Goal: Information Seeking & Learning: Find specific fact

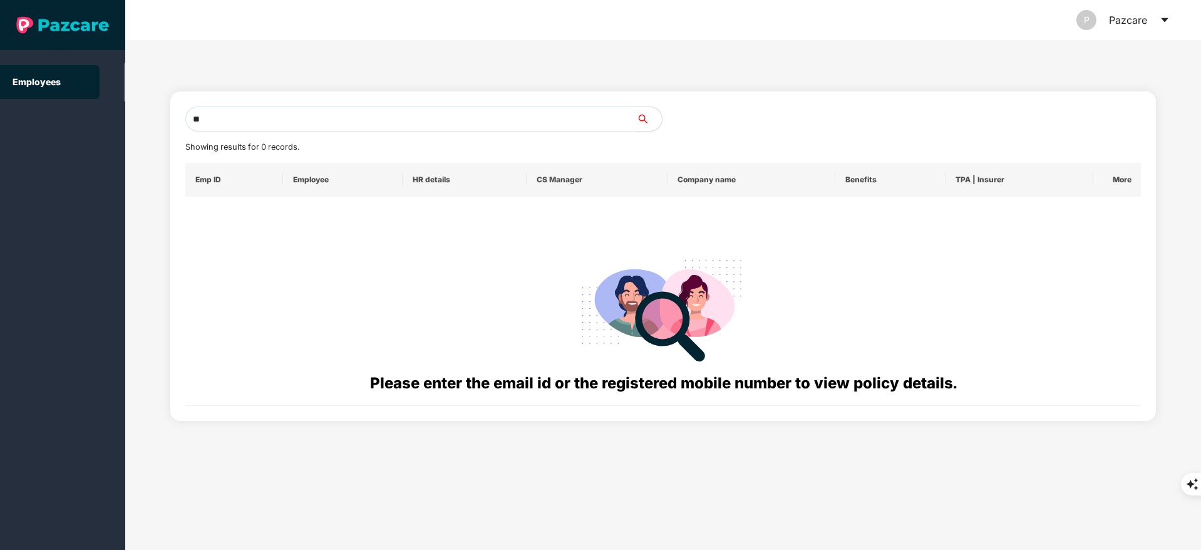
type input "*"
paste input "**********"
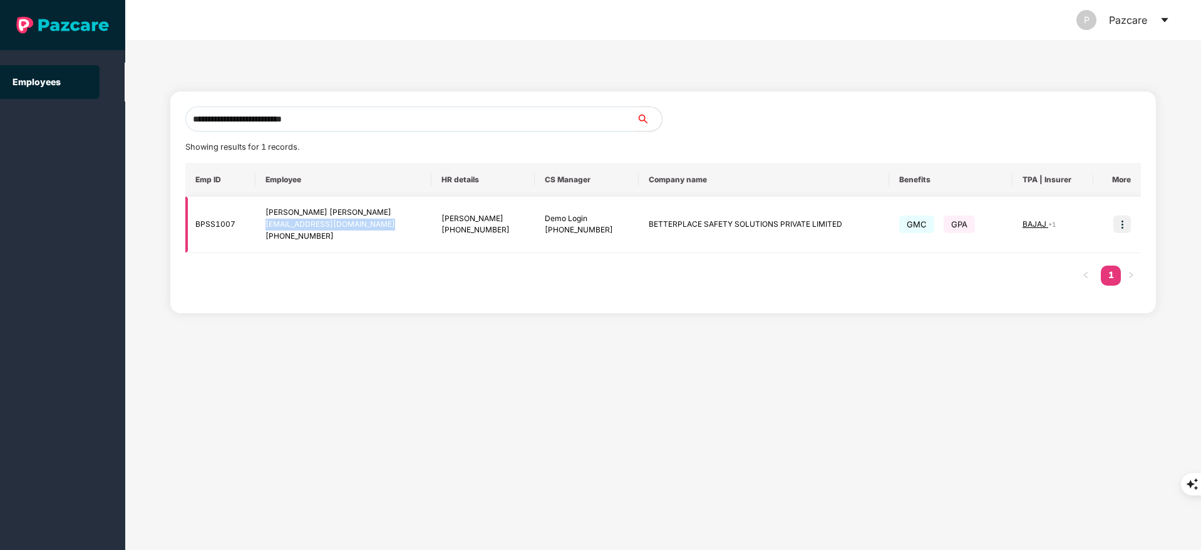
copy div "[EMAIL_ADDRESS][DOMAIN_NAME]"
drag, startPoint x: 266, startPoint y: 222, endPoint x: 377, endPoint y: 220, distance: 110.8
click at [377, 220] on td "[PERSON_NAME] [PERSON_NAME] [PERSON_NAME][EMAIL_ADDRESS][DOMAIN_NAME] [PHONE_NU…" at bounding box center [342, 225] width 175 height 56
drag, startPoint x: 282, startPoint y: 234, endPoint x: 340, endPoint y: 232, distance: 58.2
click at [340, 232] on div "[PHONE_NUMBER]" at bounding box center [342, 236] width 155 height 12
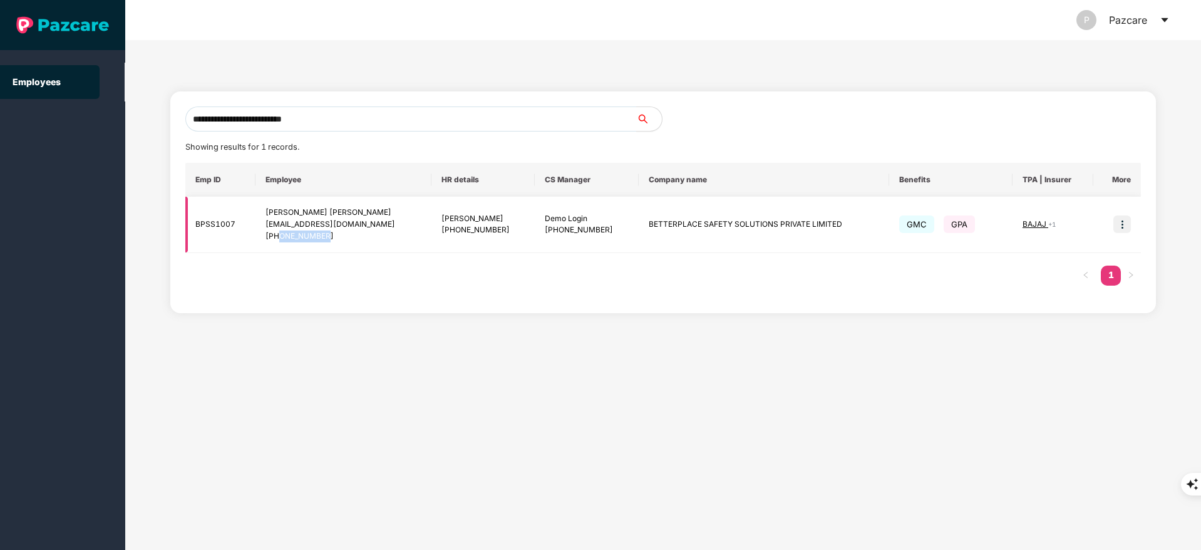
copy div "9721626925"
click at [359, 125] on input "**********" at bounding box center [410, 118] width 451 height 25
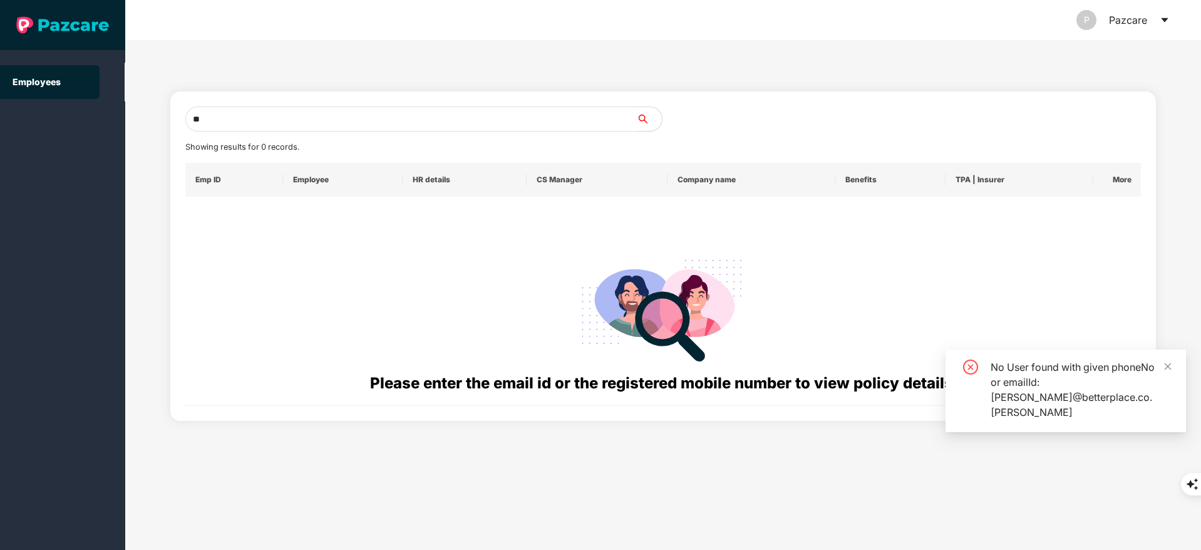
type input "*"
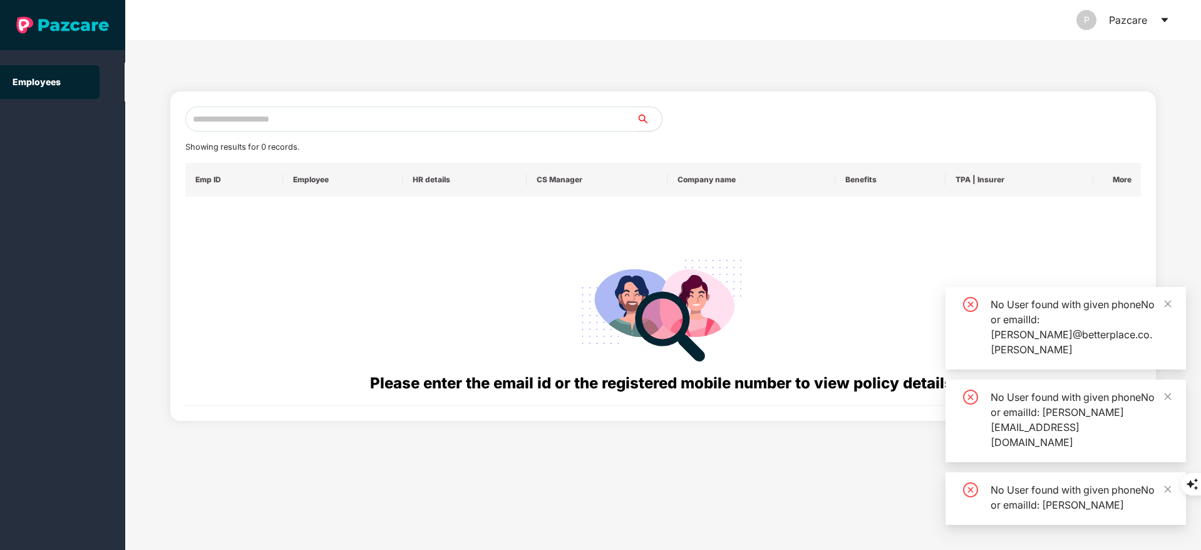
paste input "**********"
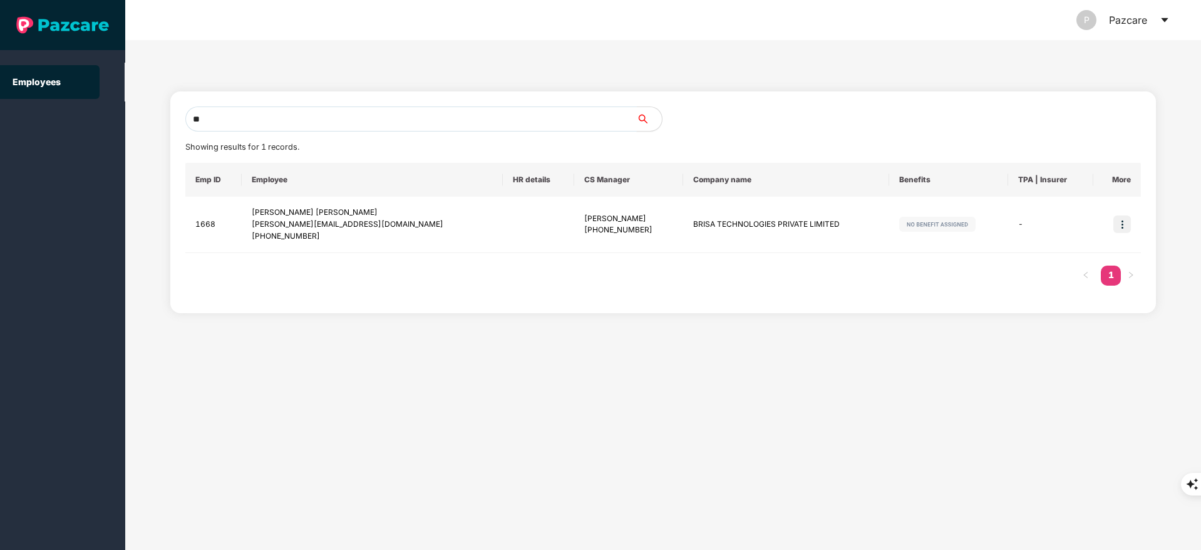
type input "*"
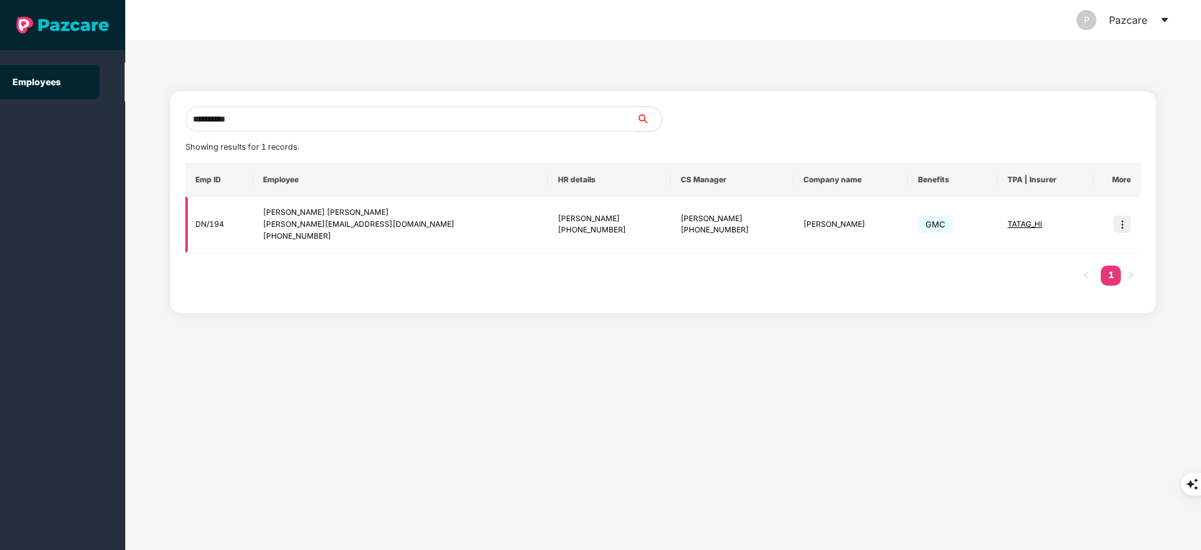
type input "**********"
click at [1119, 221] on img at bounding box center [1122, 224] width 18 height 18
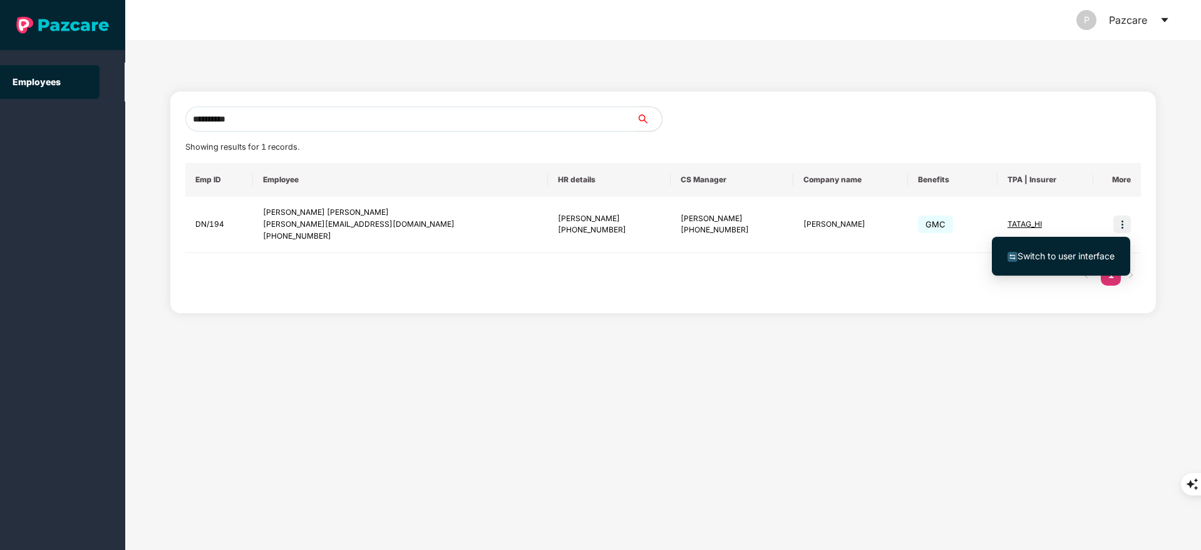
click at [1082, 245] on li "Switch to user interface" at bounding box center [1061, 256] width 138 height 26
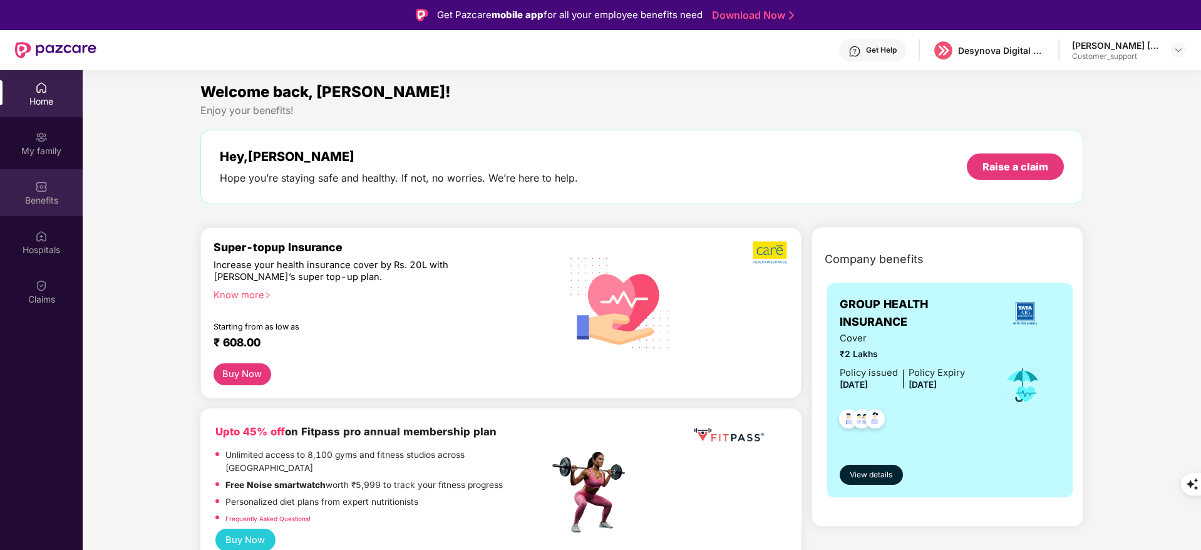
click at [47, 206] on div "Benefits" at bounding box center [41, 192] width 83 height 47
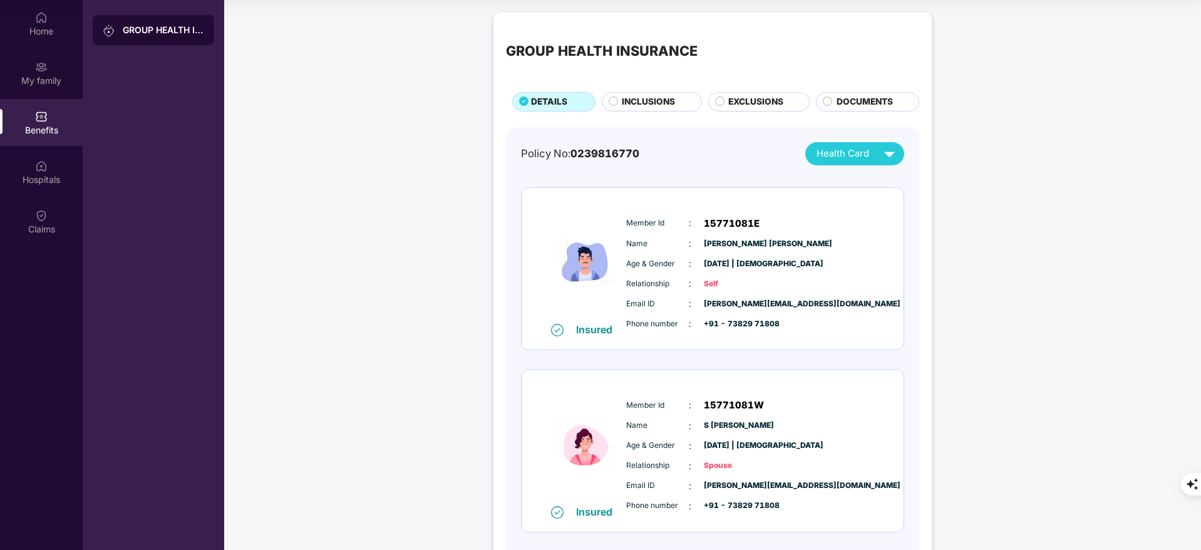
click at [635, 105] on span "INCLUSIONS" at bounding box center [648, 102] width 53 height 14
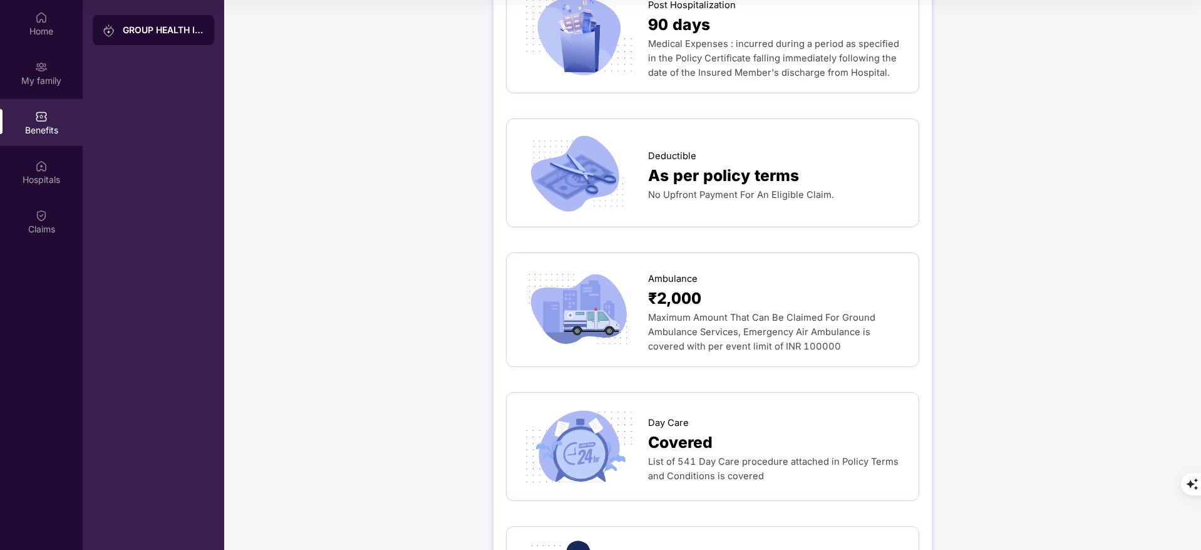
scroll to position [86, 0]
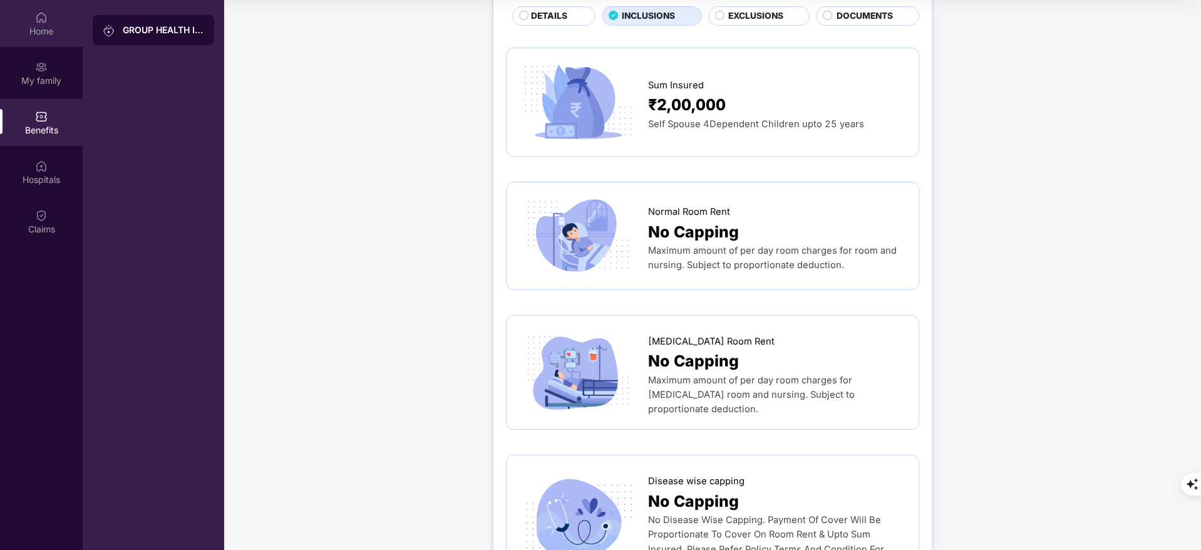
click at [56, 24] on div "Home" at bounding box center [41, 23] width 83 height 47
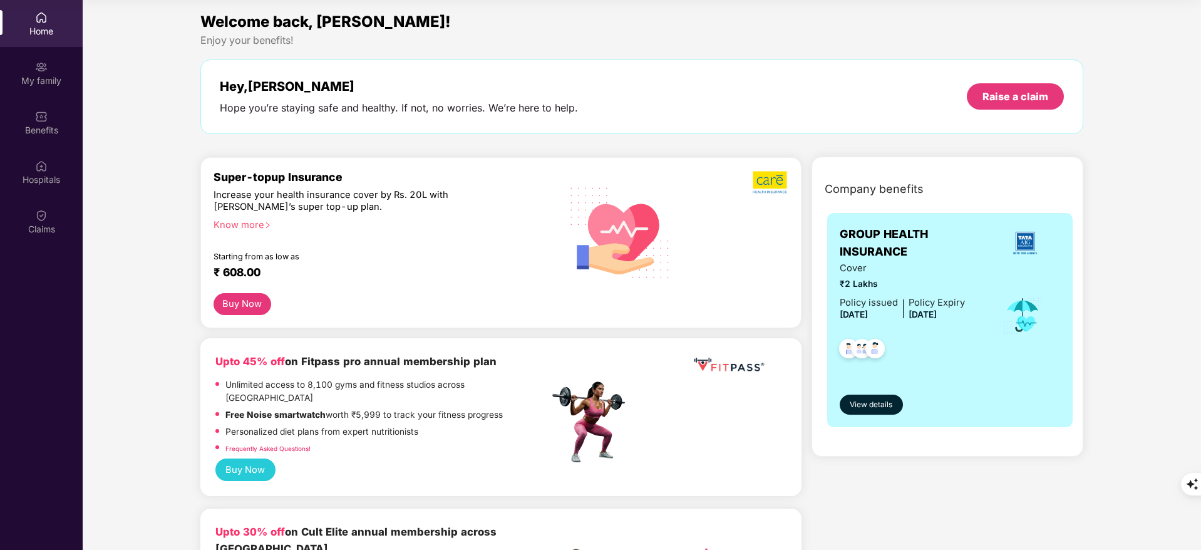
scroll to position [0, 0]
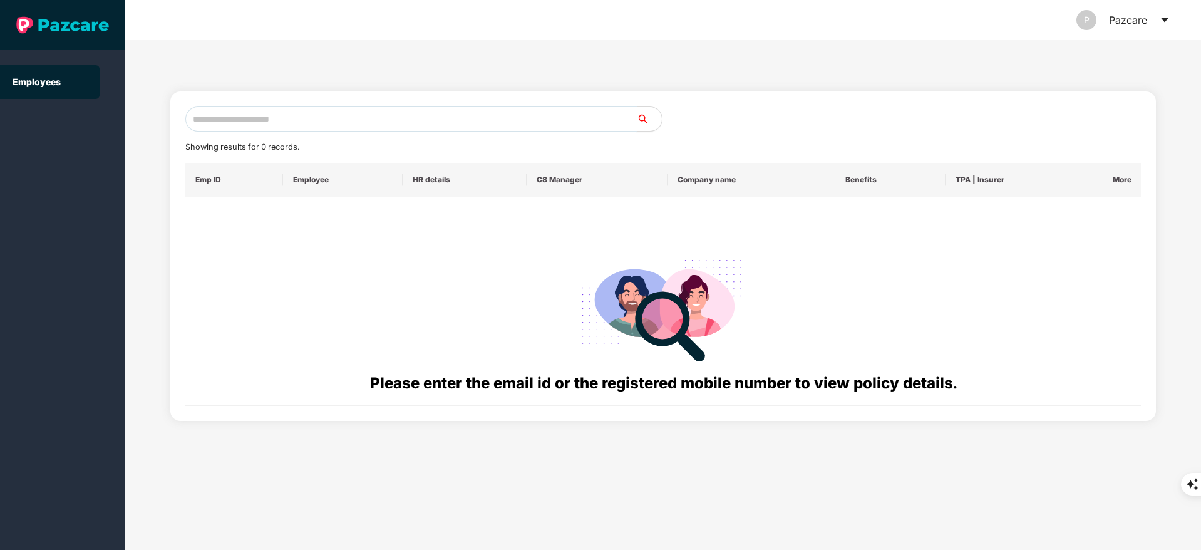
click at [250, 118] on input "text" at bounding box center [410, 118] width 451 height 25
paste input "**********"
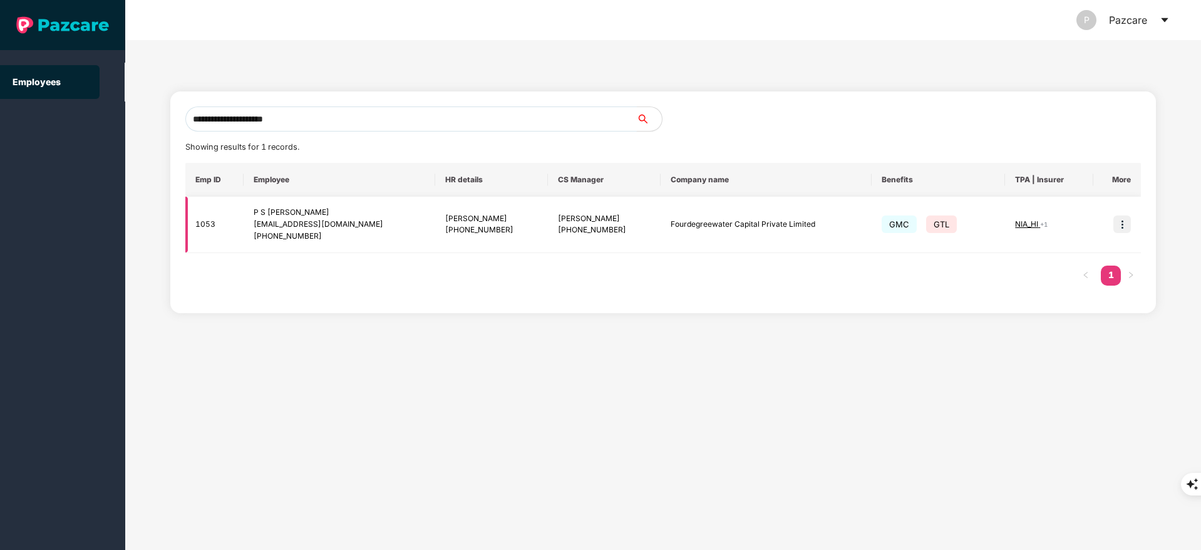
type input "**********"
click at [1126, 223] on img at bounding box center [1122, 224] width 18 height 18
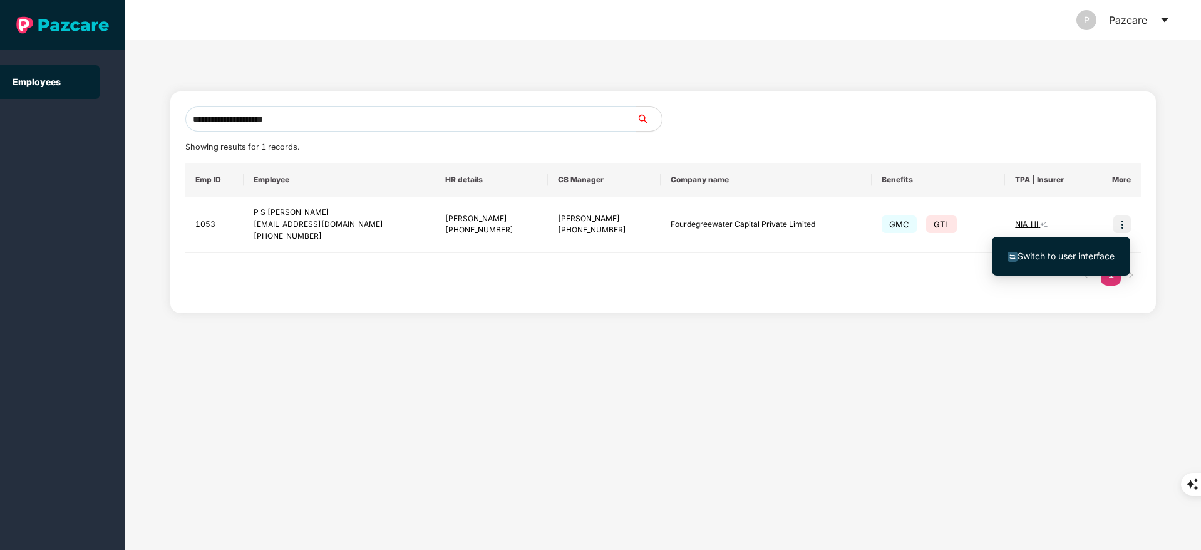
click at [1070, 255] on span "Switch to user interface" at bounding box center [1065, 255] width 97 height 11
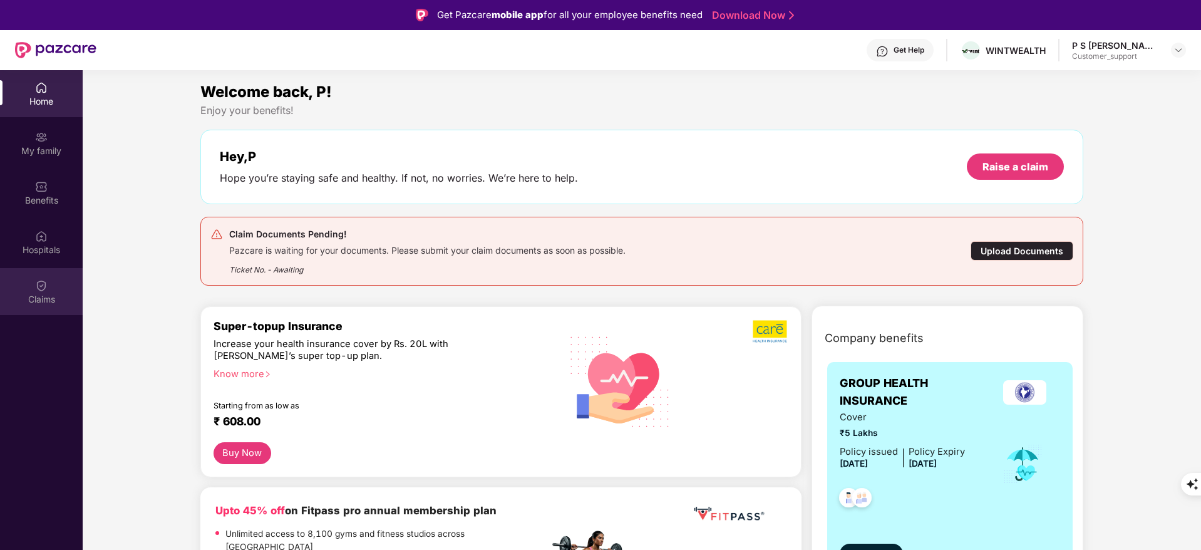
click at [26, 284] on div "Claims" at bounding box center [41, 291] width 83 height 47
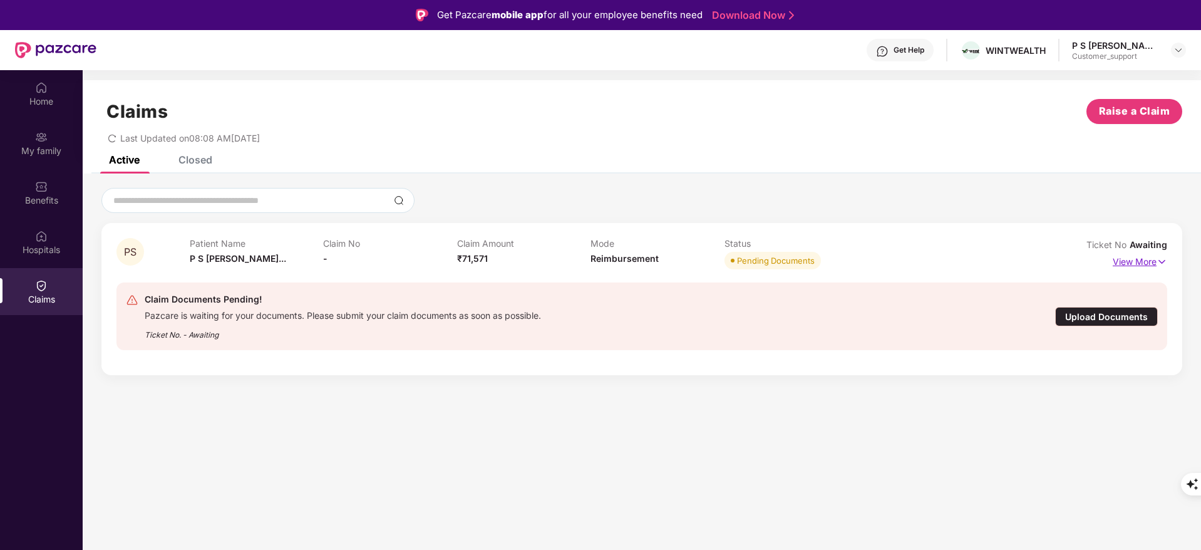
click at [1130, 262] on p "View More" at bounding box center [1139, 260] width 54 height 17
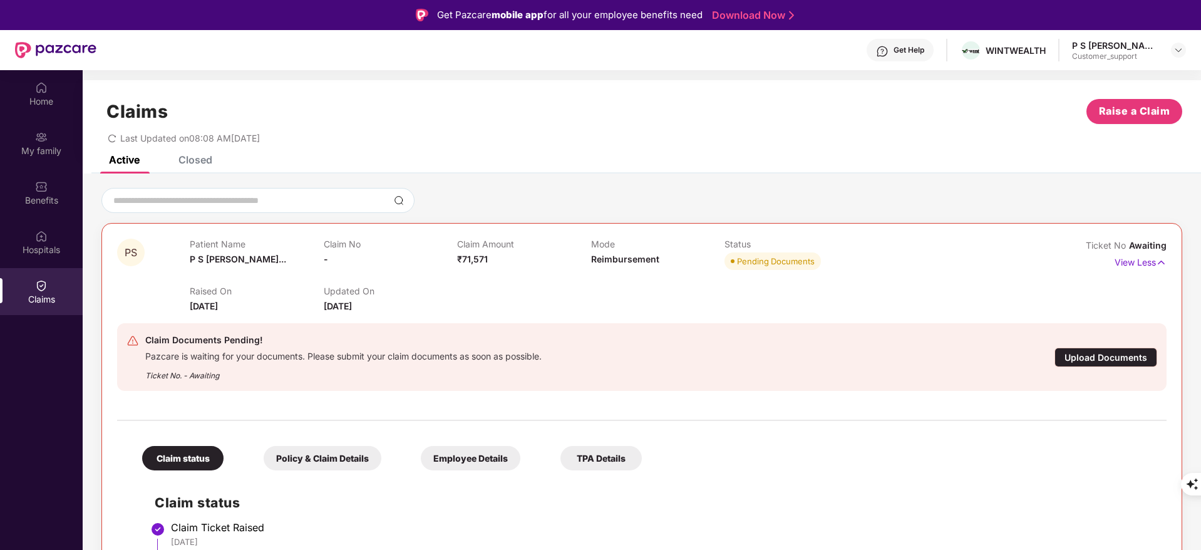
click at [200, 154] on div "Claims Raise a Claim Last Updated on 08:08 AM[DATE]" at bounding box center [642, 118] width 1118 height 76
click at [200, 160] on div "Closed" at bounding box center [195, 159] width 34 height 13
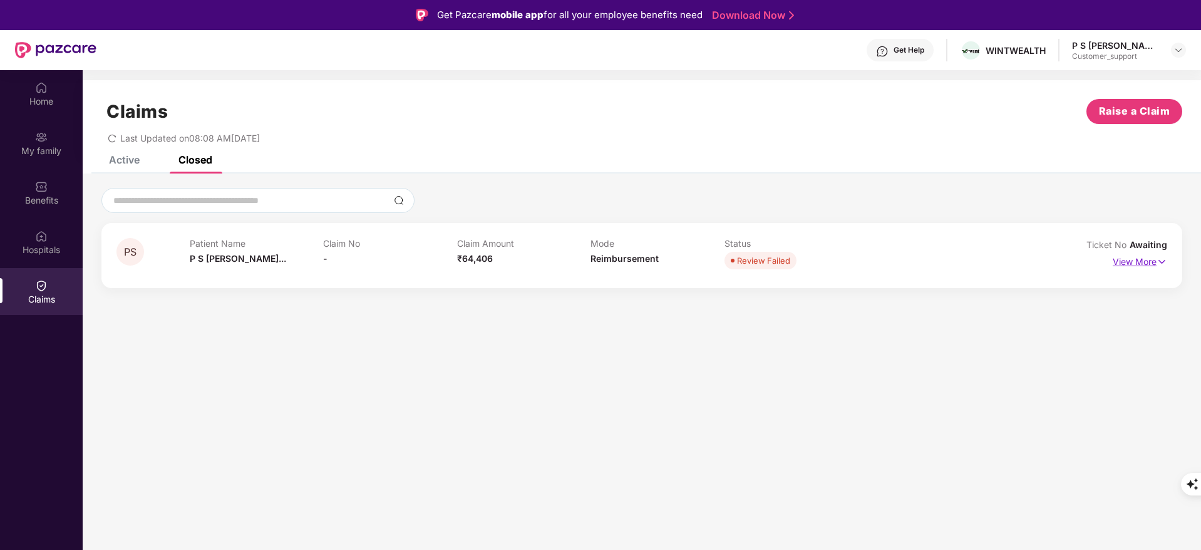
click at [1138, 265] on p "View More" at bounding box center [1139, 260] width 54 height 17
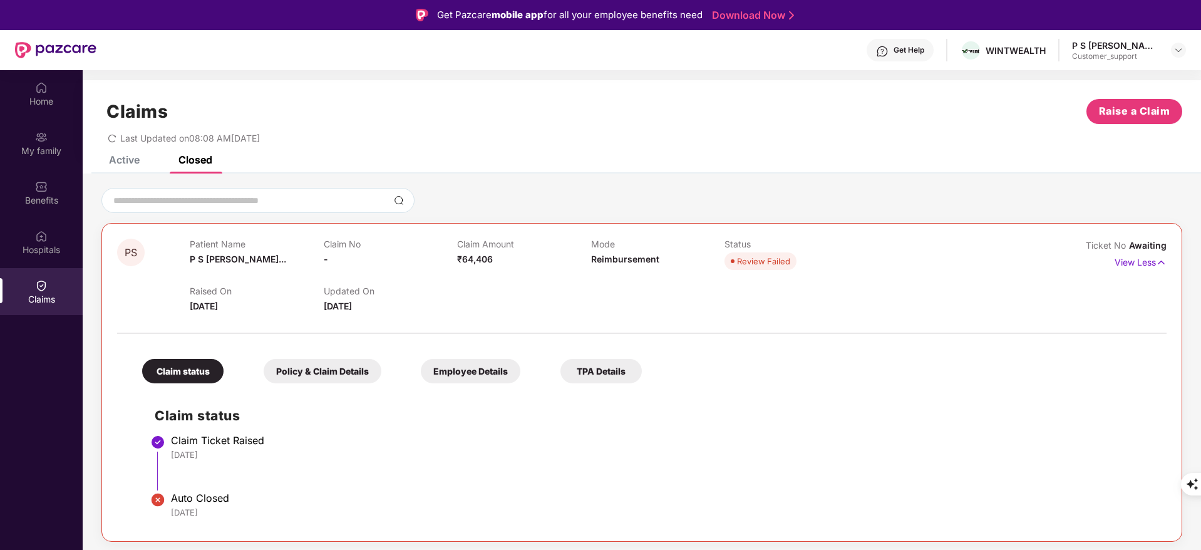
click at [121, 164] on div "Active" at bounding box center [124, 159] width 31 height 13
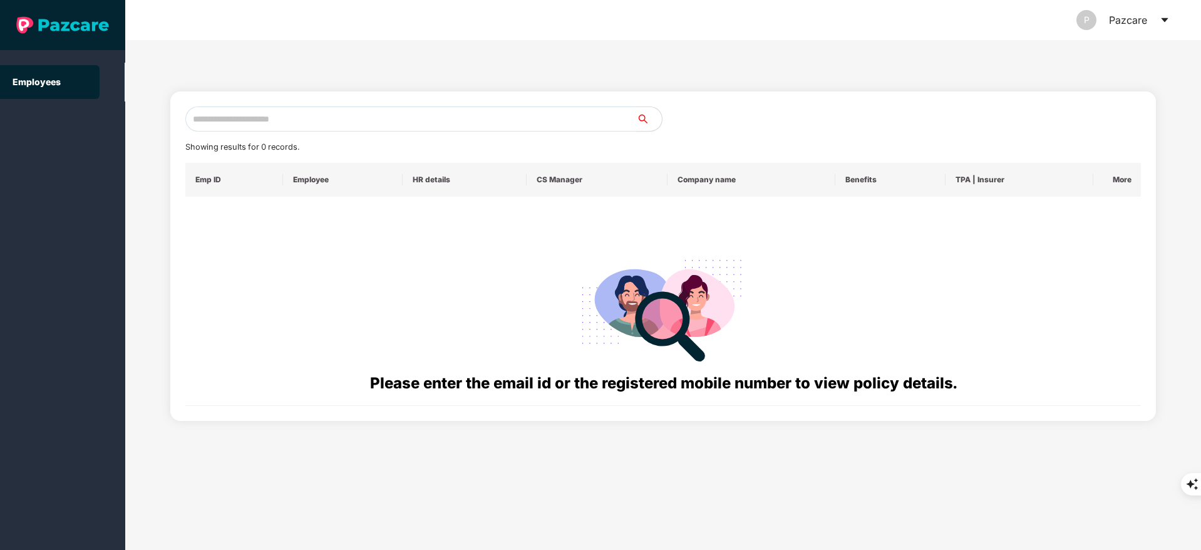
click at [250, 115] on input "text" at bounding box center [410, 118] width 451 height 25
paste input "**********"
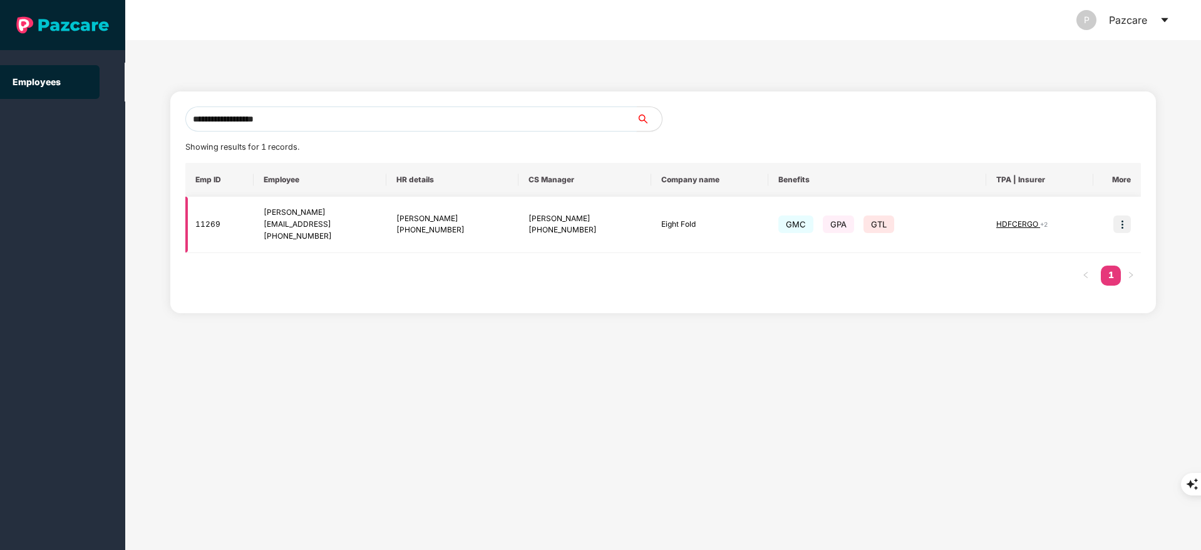
type input "**********"
click at [1124, 224] on img at bounding box center [1122, 224] width 18 height 18
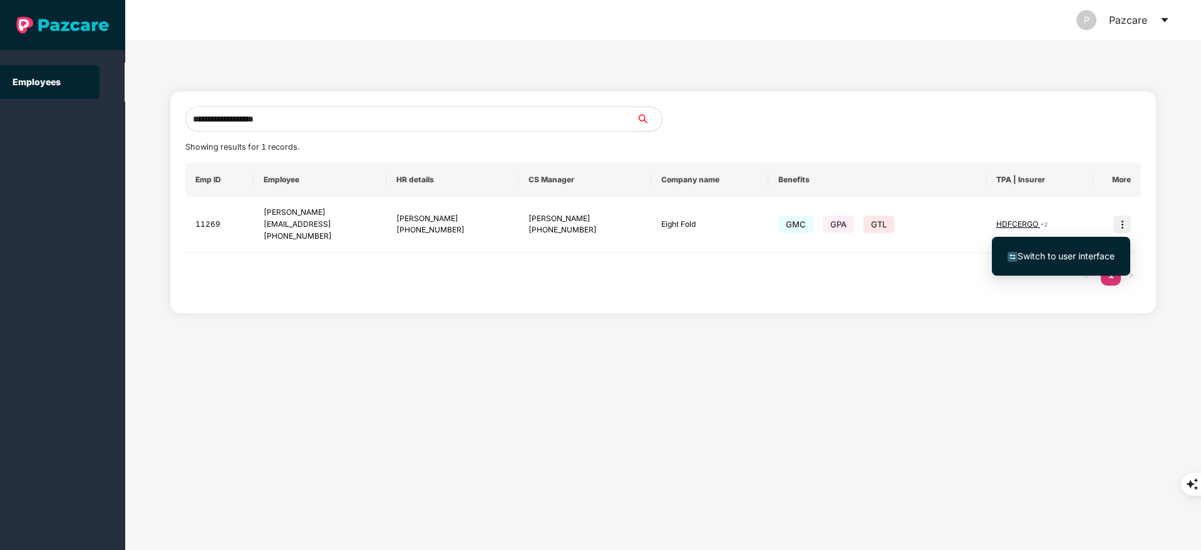
click at [1055, 267] on li "Switch to user interface" at bounding box center [1061, 256] width 138 height 26
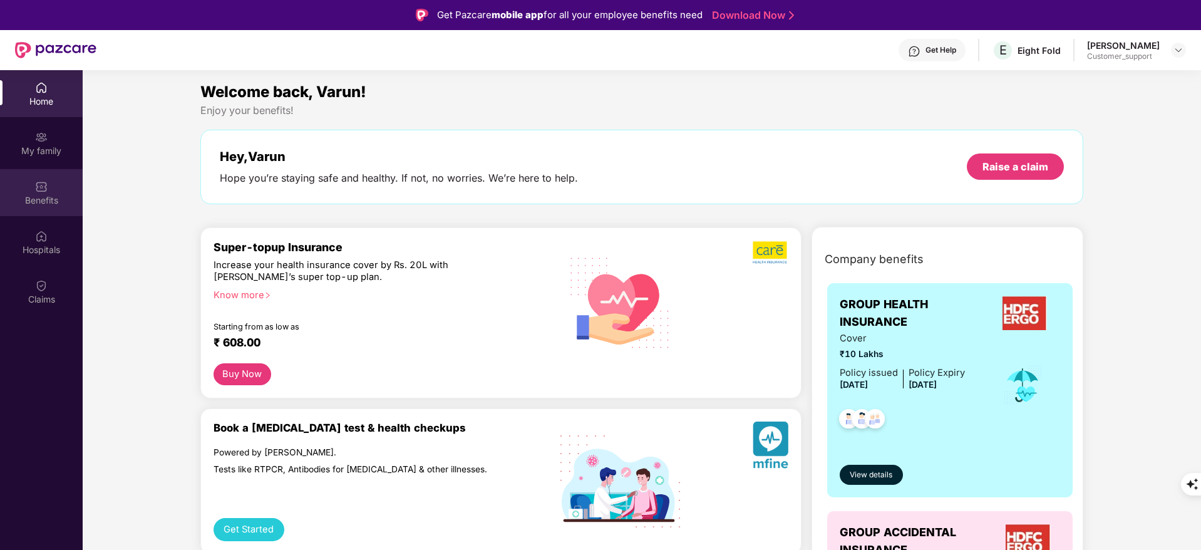
click at [50, 199] on div "Benefits" at bounding box center [41, 200] width 83 height 13
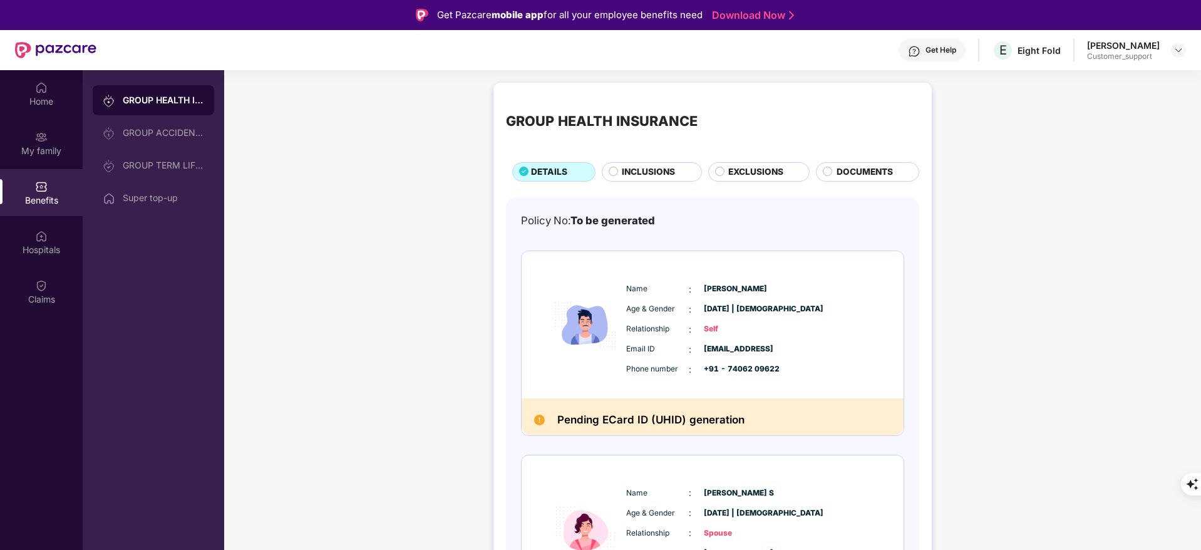
click at [642, 173] on span "INCLUSIONS" at bounding box center [648, 172] width 53 height 14
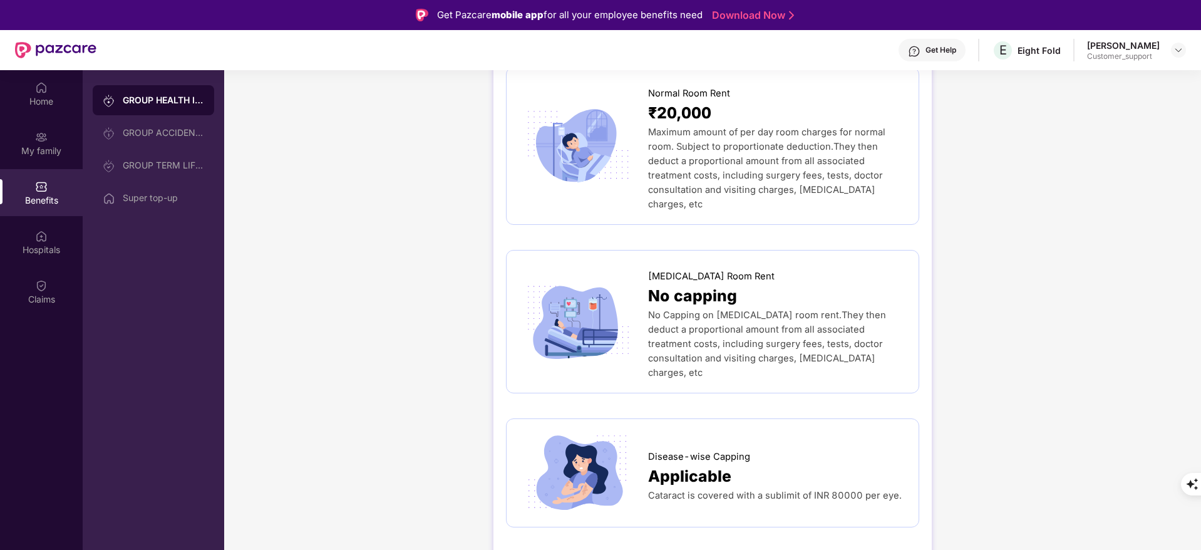
scroll to position [325, 0]
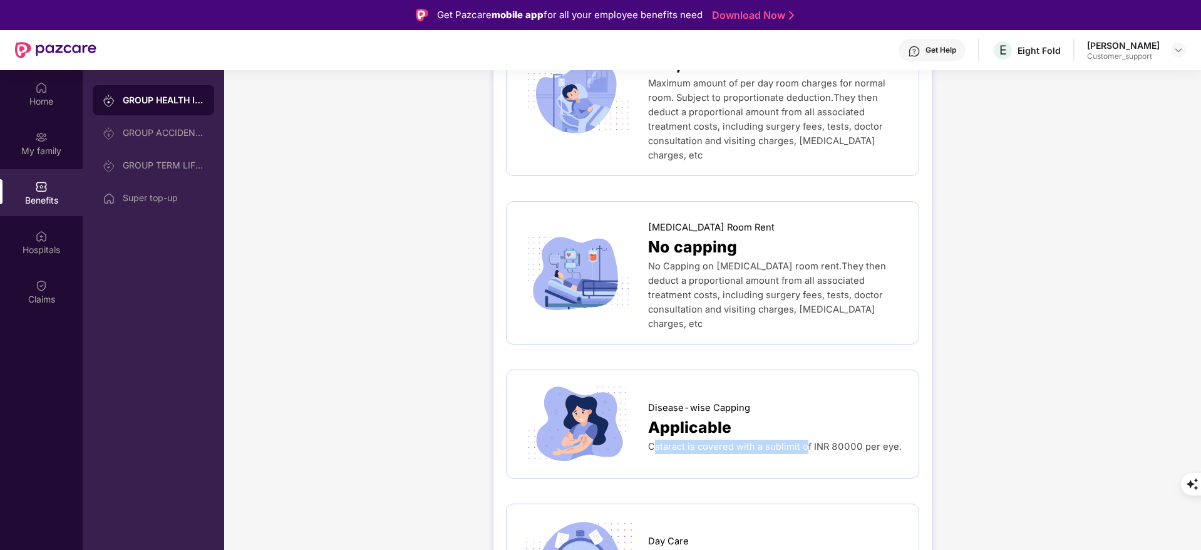
drag, startPoint x: 652, startPoint y: 416, endPoint x: 805, endPoint y: 429, distance: 153.9
click at [805, 429] on div "Disease-wise Capping Applicable Cataract is covered with a sublimit of INR 8000…" at bounding box center [712, 423] width 387 height 83
click at [805, 429] on body "Get Pazcare mobile app for all your employee benefits need Download Now Get Hel…" at bounding box center [600, 275] width 1201 height 550
copy span "Cataract is covered with a sublimit of INR 80000 per eye."
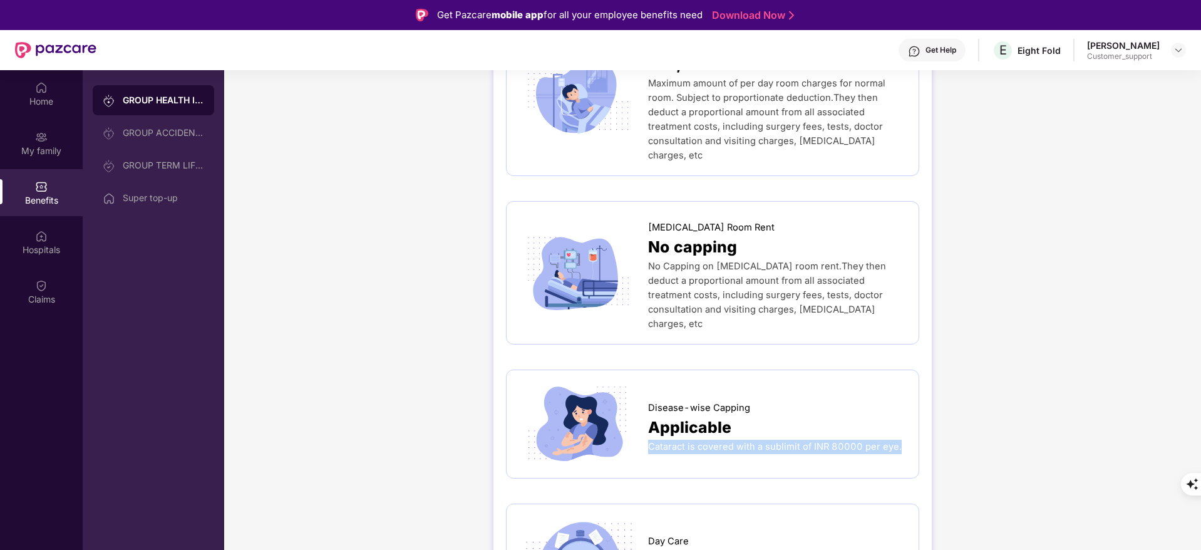
drag, startPoint x: 898, startPoint y: 416, endPoint x: 649, endPoint y: 424, distance: 249.3
click at [649, 439] on div "Cataract is covered with a sublimit of INR 80000 per eye." at bounding box center [777, 446] width 258 height 14
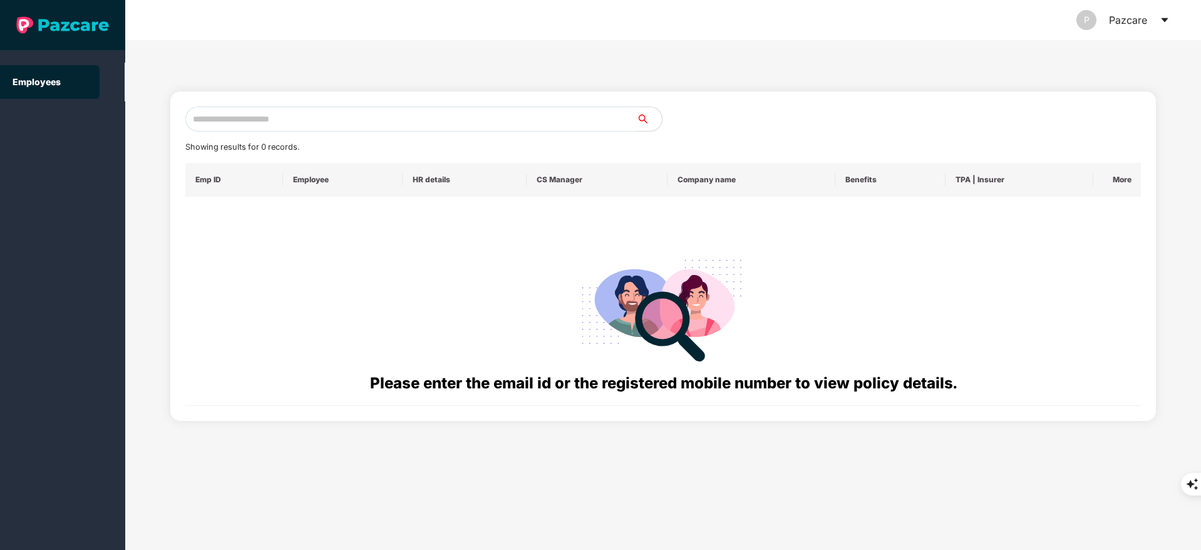
click at [277, 113] on input "text" at bounding box center [410, 118] width 451 height 25
paste input "**********"
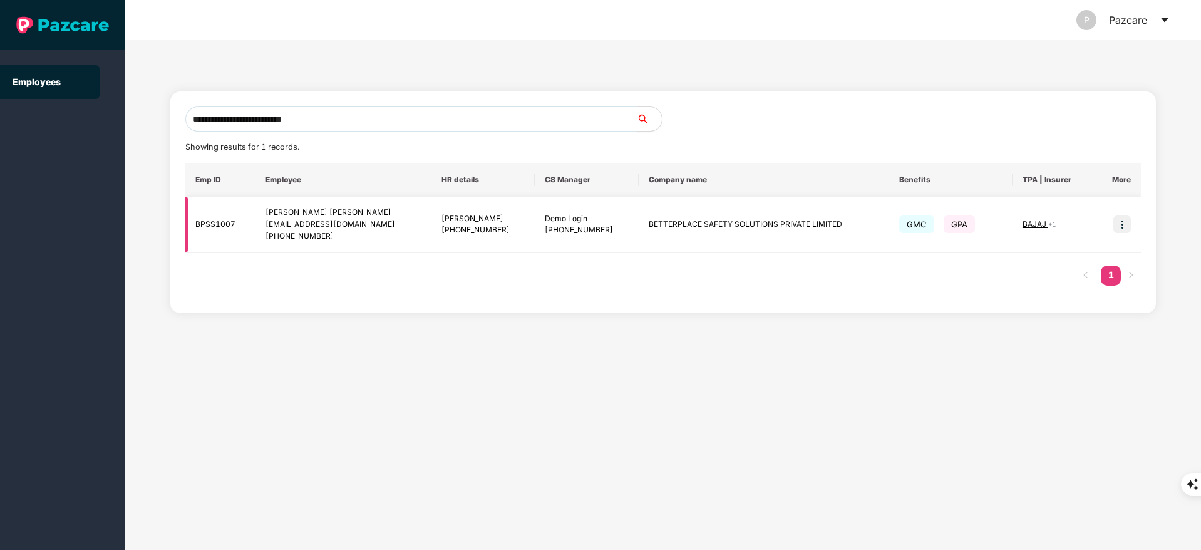
type input "**********"
click at [1116, 221] on img at bounding box center [1122, 224] width 18 height 18
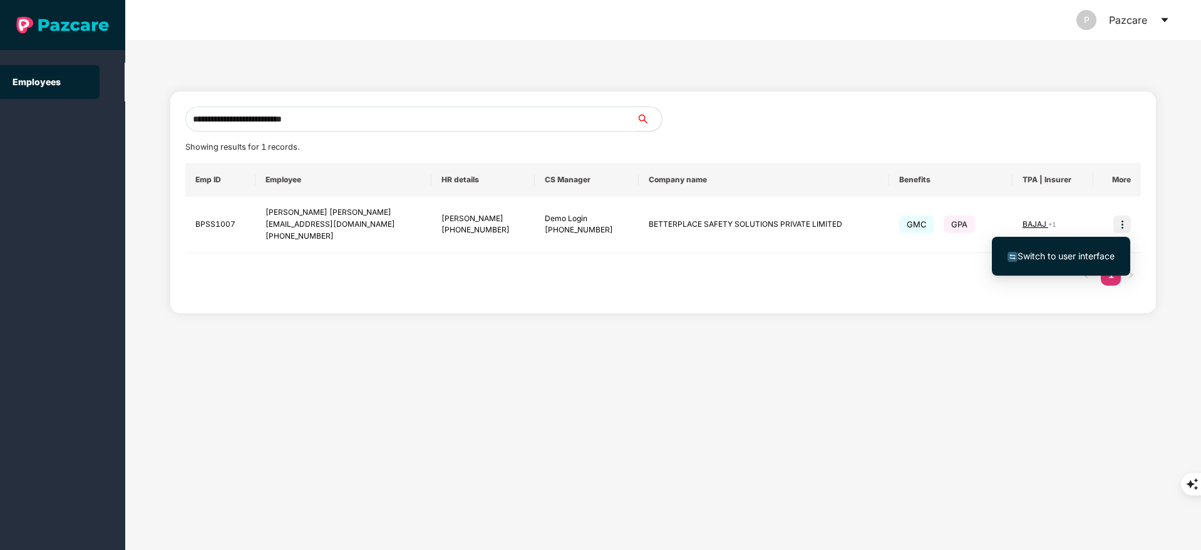
click at [1059, 255] on span "Switch to user interface" at bounding box center [1065, 255] width 97 height 11
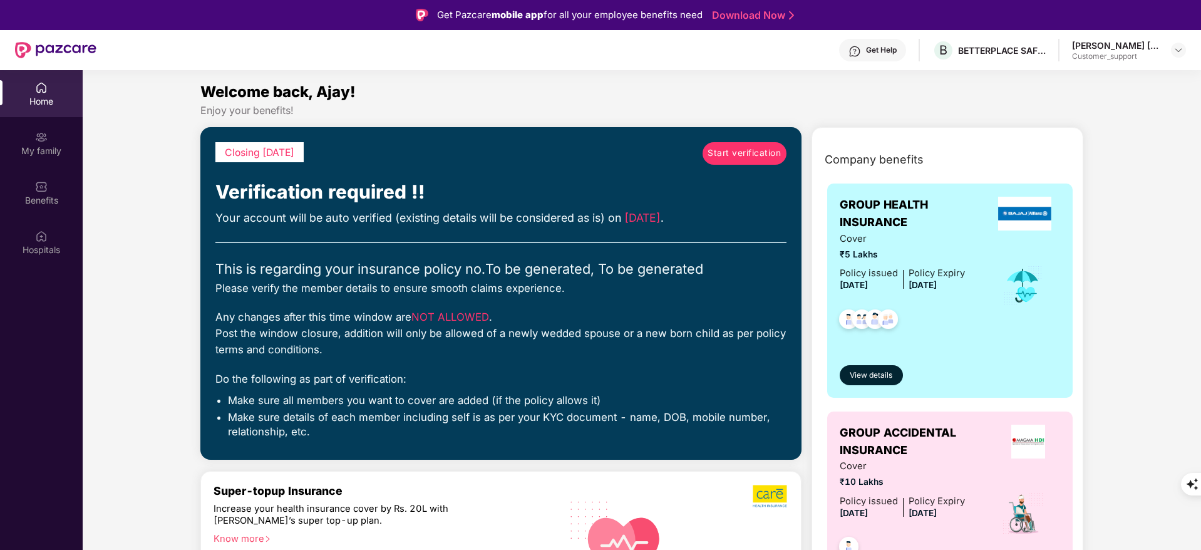
click at [876, 44] on div "Get Help" at bounding box center [872, 50] width 67 height 23
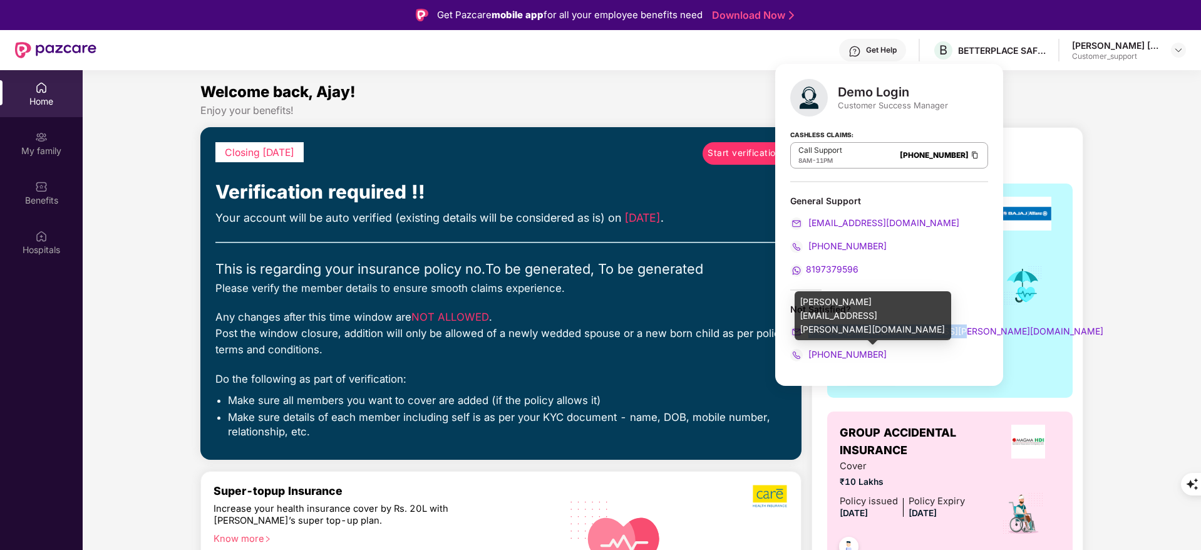
copy span "[PERSON_NAME][EMAIL_ADDRESS][PERSON_NAME][DOMAIN_NAME]"
drag, startPoint x: 958, startPoint y: 331, endPoint x: 816, endPoint y: 331, distance: 142.7
click at [816, 331] on div "Demo Login Customer Success Manager Cashless Claims: Call Support 8AM - 11PM [P…" at bounding box center [889, 225] width 228 height 322
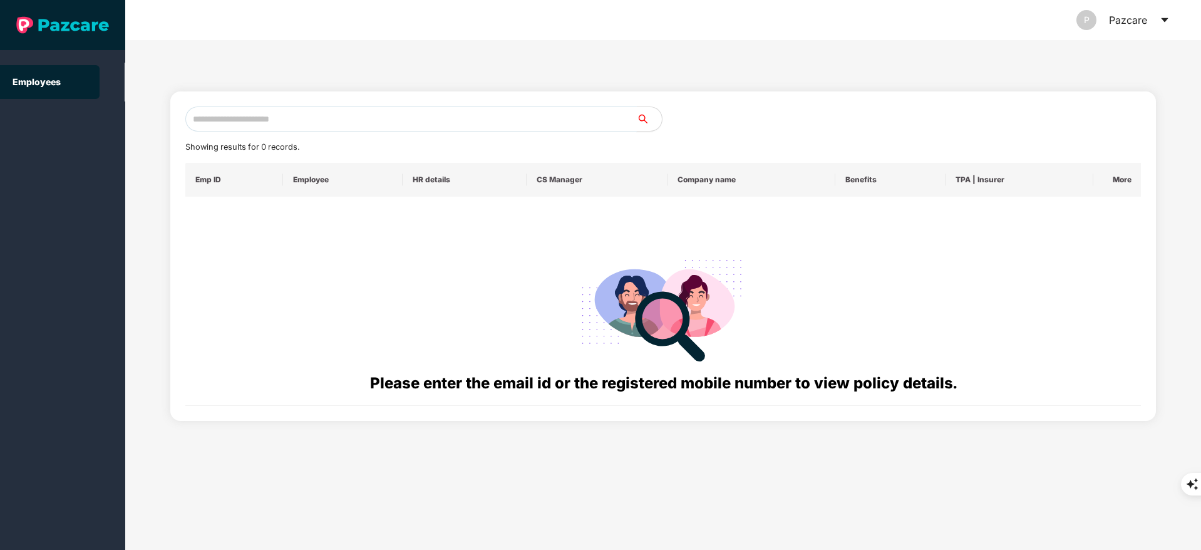
click at [244, 107] on input "text" at bounding box center [410, 118] width 451 height 25
click at [234, 111] on input "text" at bounding box center [410, 118] width 451 height 25
paste input "**********"
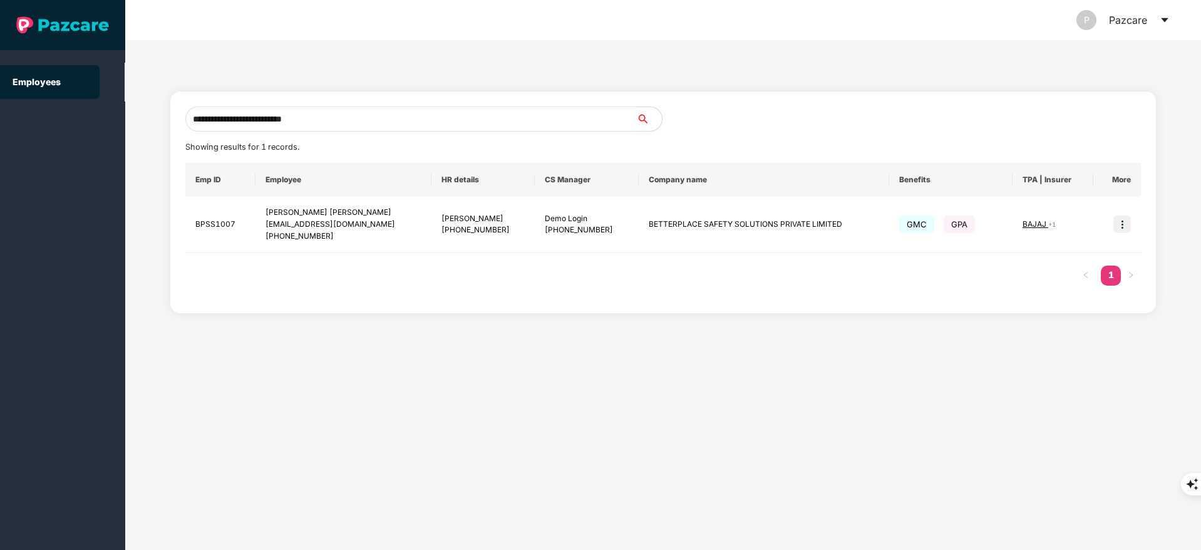
type input "**********"
click at [264, 207] on td "[PERSON_NAME] [PERSON_NAME] [PERSON_NAME][EMAIL_ADDRESS][DOMAIN_NAME] [PHONE_NU…" at bounding box center [342, 225] width 175 height 56
drag, startPoint x: 269, startPoint y: 212, endPoint x: 350, endPoint y: 234, distance: 83.7
click at [350, 234] on div "[PERSON_NAME] [PERSON_NAME] [PERSON_NAME][EMAIL_ADDRESS][DOMAIN_NAME] [PHONE_NU…" at bounding box center [342, 225] width 155 height 36
copy div "[PERSON_NAME] [PERSON_NAME] [PERSON_NAME][EMAIL_ADDRESS][DOMAIN_NAME] [PHONE_NU…"
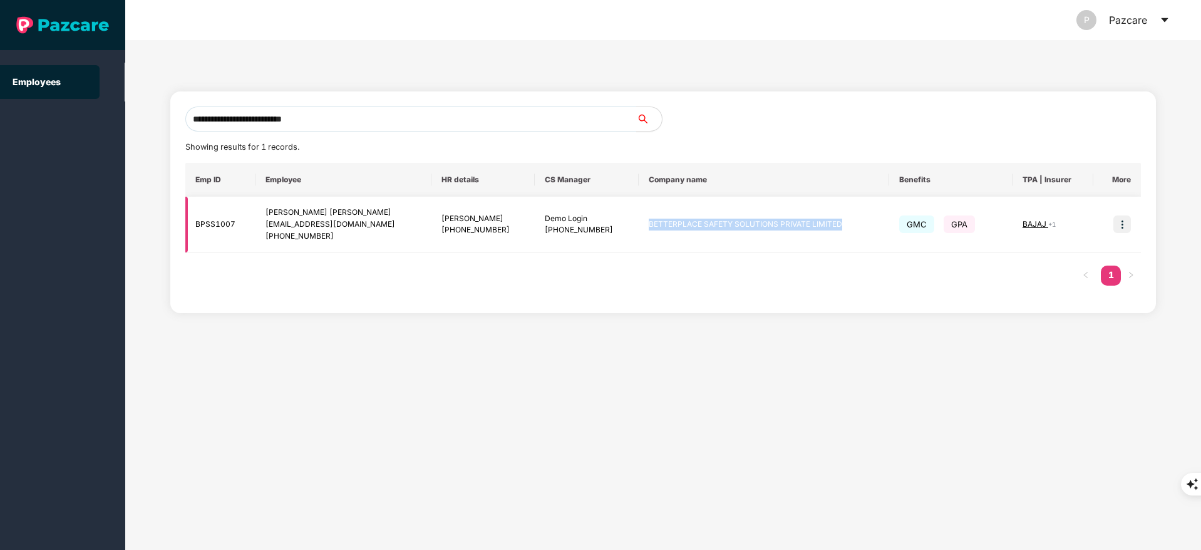
copy td "BETTERPLACE SAFETY SOLUTIONS PRIVATE LIMITED"
drag, startPoint x: 624, startPoint y: 223, endPoint x: 821, endPoint y: 224, distance: 197.2
click at [821, 224] on td "BETTERPLACE SAFETY SOLUTIONS PRIVATE LIMITED" at bounding box center [764, 225] width 250 height 56
